Goal: Transaction & Acquisition: Book appointment/travel/reservation

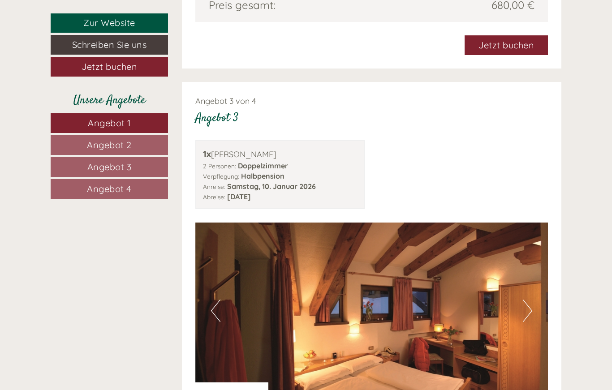
scroll to position [1902, 0]
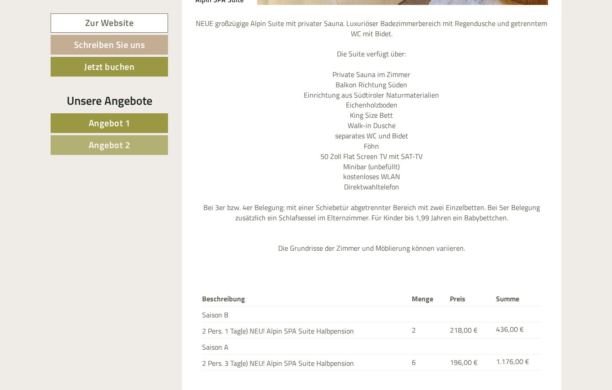
scroll to position [1825, 0]
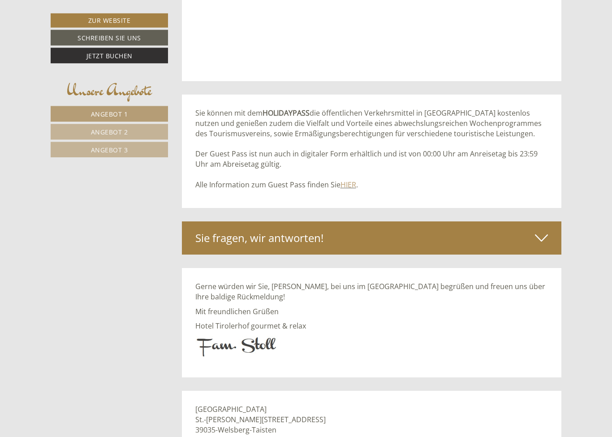
scroll to position [5153, 0]
